Goal: Communication & Community: Answer question/provide support

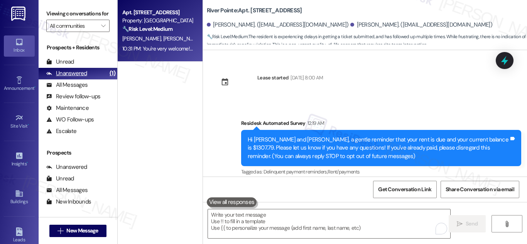
scroll to position [952, 0]
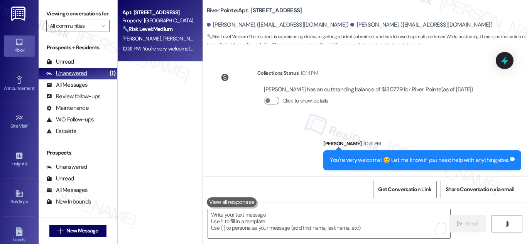
click at [76, 78] on div "Unanswered" at bounding box center [66, 73] width 41 height 8
click at [166, 27] on strong "🔧 Risk Level: Medium" at bounding box center [147, 28] width 50 height 7
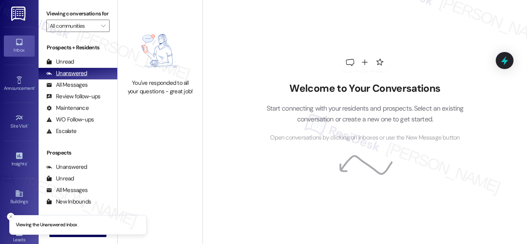
drag, startPoint x: 81, startPoint y: 79, endPoint x: 91, endPoint y: 76, distance: 10.1
click at [82, 78] on div "Unanswered" at bounding box center [66, 73] width 41 height 8
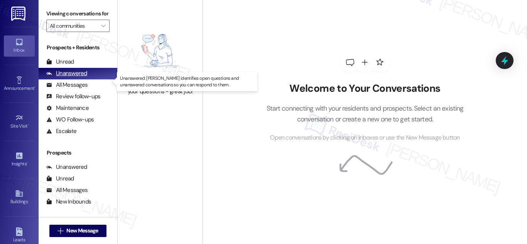
click at [78, 78] on div "Unanswered" at bounding box center [66, 73] width 41 height 8
drag, startPoint x: 65, startPoint y: 83, endPoint x: 283, endPoint y: 10, distance: 230.2
click at [68, 78] on div "Unanswered" at bounding box center [66, 73] width 41 height 8
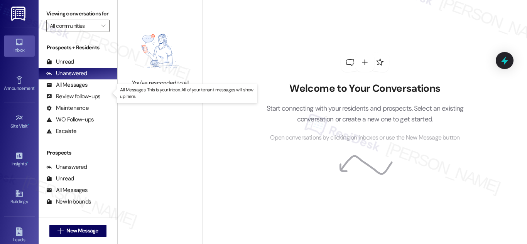
drag, startPoint x: 78, startPoint y: 94, endPoint x: 232, endPoint y: 50, distance: 160.1
click at [78, 89] on div "All Messages" at bounding box center [66, 85] width 41 height 8
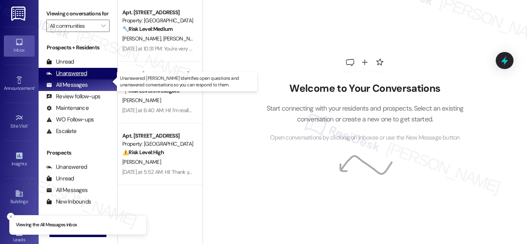
click at [69, 78] on div "Unanswered" at bounding box center [66, 73] width 41 height 8
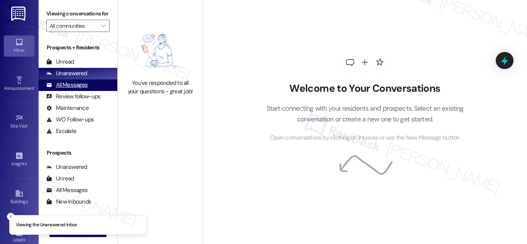
click at [76, 89] on div "All Messages" at bounding box center [66, 85] width 41 height 8
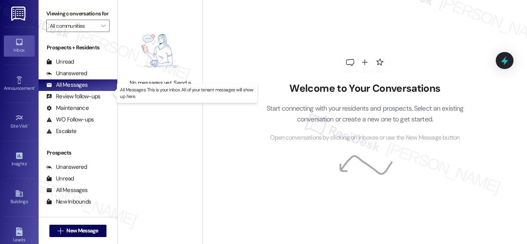
drag, startPoint x: 76, startPoint y: 95, endPoint x: 334, endPoint y: 47, distance: 262.6
click at [76, 89] on div "All Messages" at bounding box center [66, 85] width 41 height 8
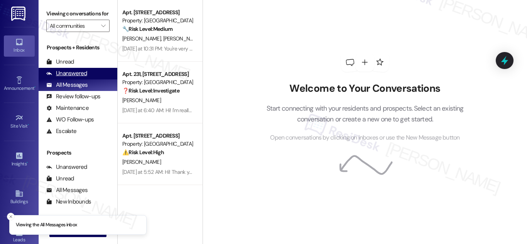
click at [61, 80] on div "Unanswered (0)" at bounding box center [78, 74] width 79 height 12
